Goal: Task Accomplishment & Management: Manage account settings

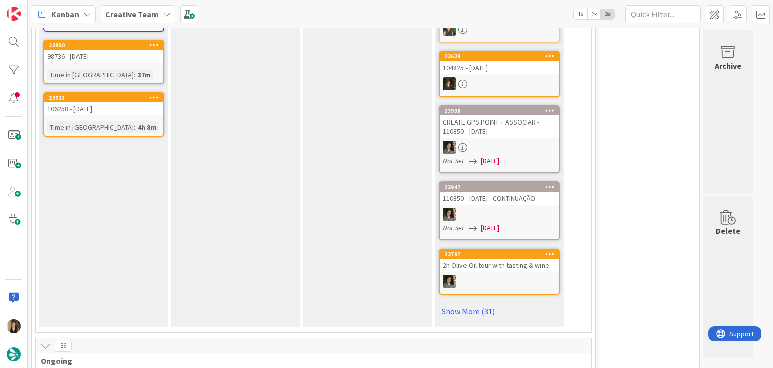
scroll to position [806, 0]
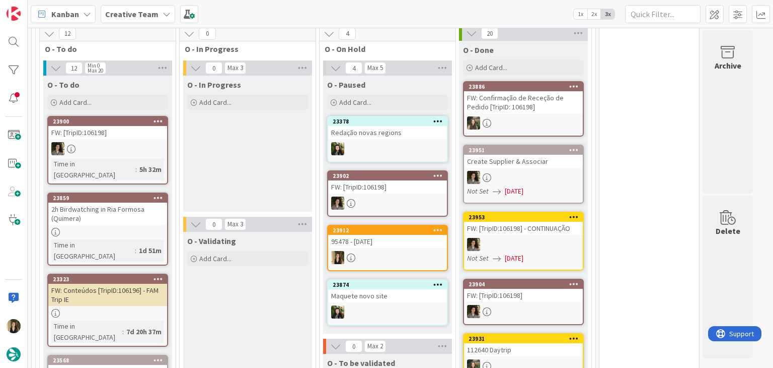
scroll to position [1108, 0]
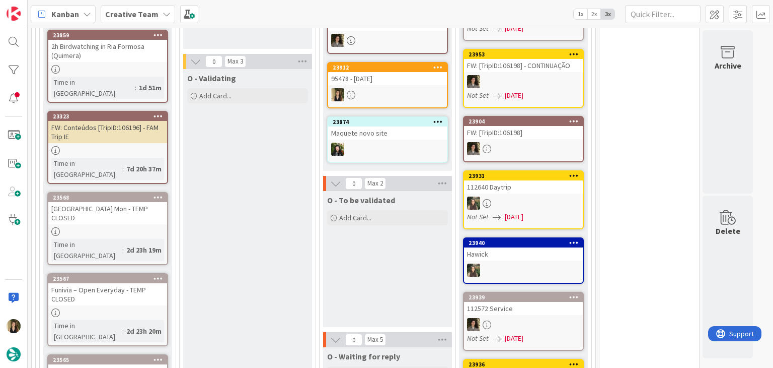
scroll to position [1007, 0]
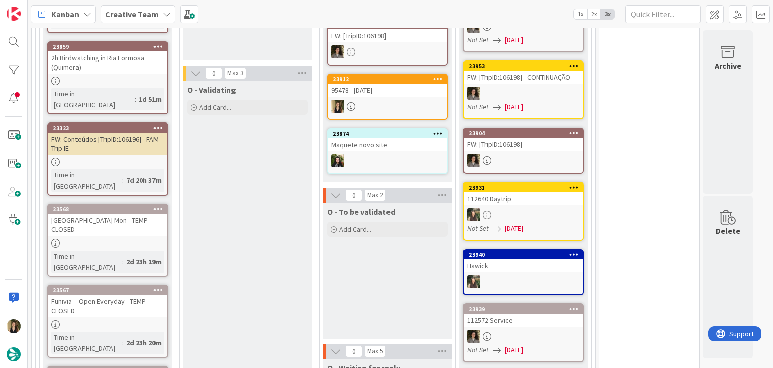
click at [149, 250] on div "Time in Column : 2d 23h 19m" at bounding box center [107, 261] width 113 height 22
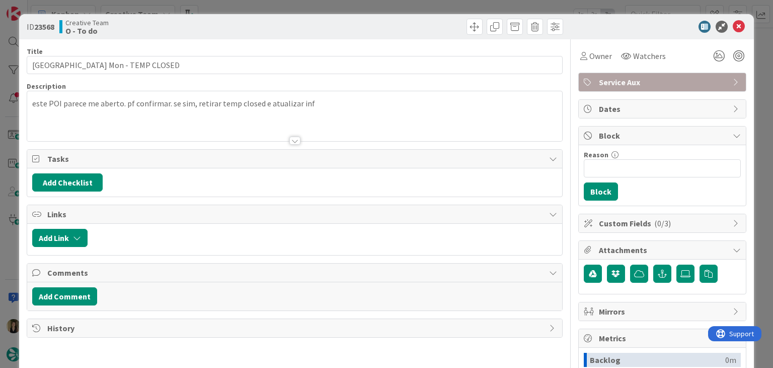
click at [297, 5] on div "ID 23568 Creative Team O - To do Title 52 / 128 Museo della Grande Guerra - Clo…" at bounding box center [386, 184] width 773 height 368
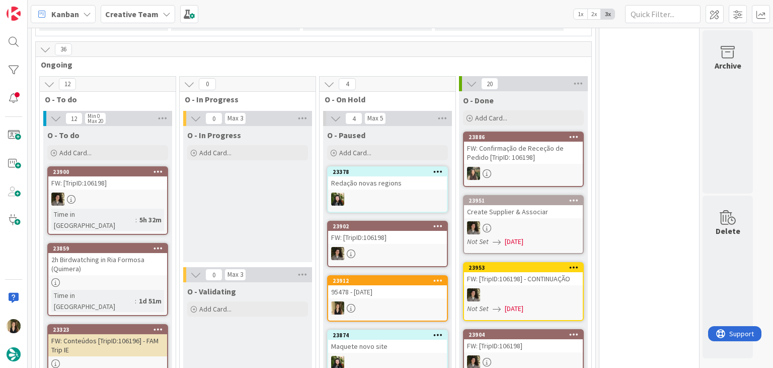
click at [161, 278] on div at bounding box center [107, 282] width 119 height 9
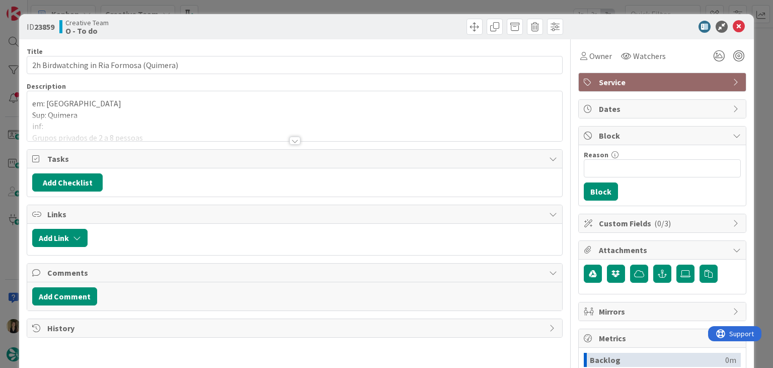
click at [295, 137] on div at bounding box center [295, 140] width 11 height 8
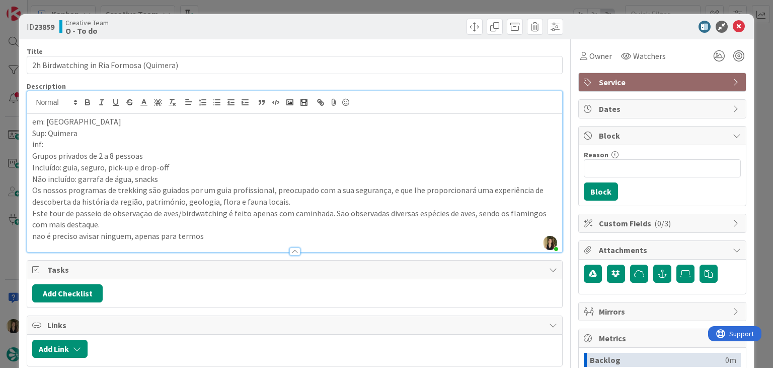
click at [319, 9] on div "ID 23859 Creative Team O - To do Title 40 / 128 2h Birdwatching in Ria Formosa …" at bounding box center [386, 184] width 773 height 368
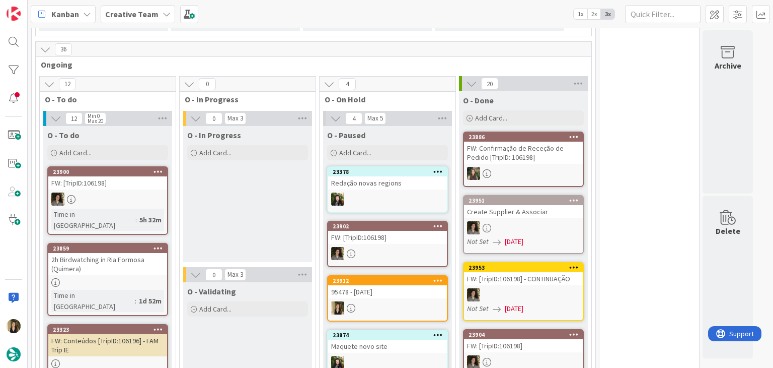
click at [144, 359] on div at bounding box center [107, 363] width 119 height 9
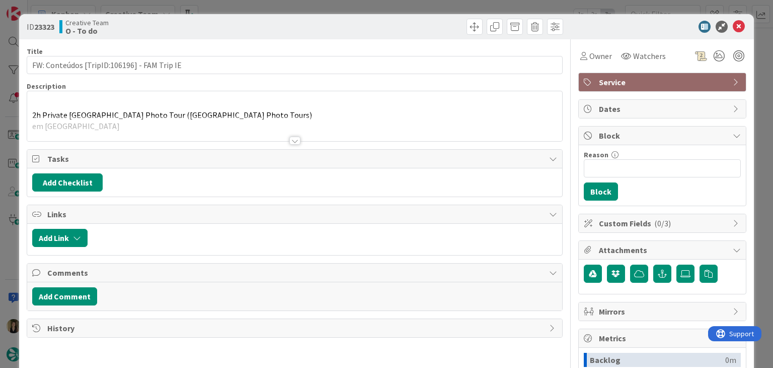
click at [278, 12] on div "ID 23323 Creative Team O - To do Title 43 / 128 FW: Conteúdos [TripID:106196] -…" at bounding box center [386, 184] width 773 height 368
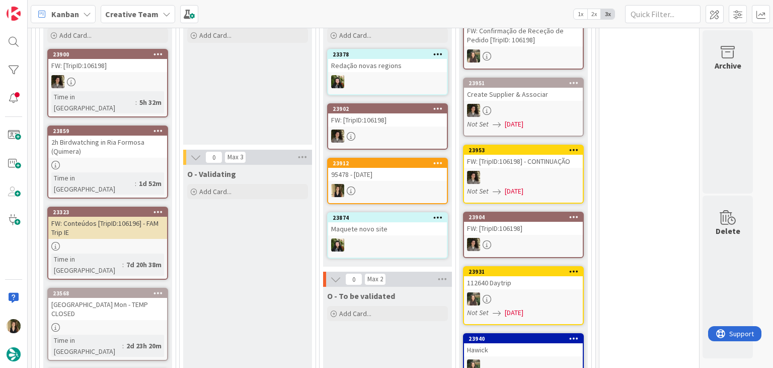
scroll to position [906, 0]
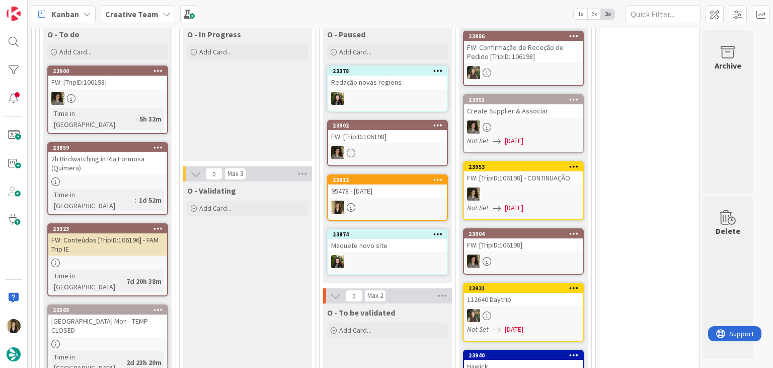
click at [148, 152] on link "23859 2h Birdwatching in Ria Formosa (Quimera) Time in Column : 1d 52m" at bounding box center [107, 178] width 121 height 73
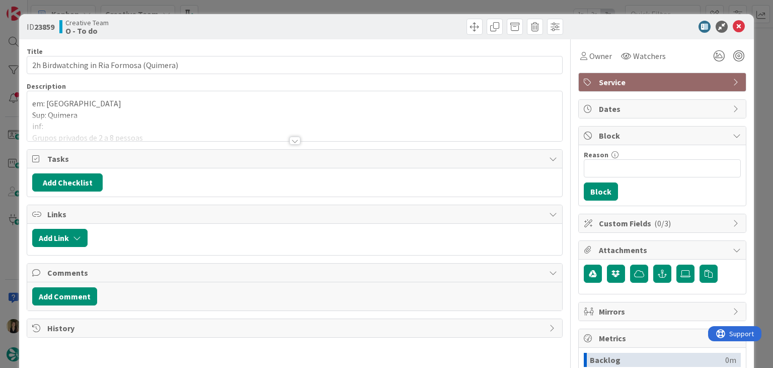
click at [290, 140] on div at bounding box center [295, 140] width 11 height 8
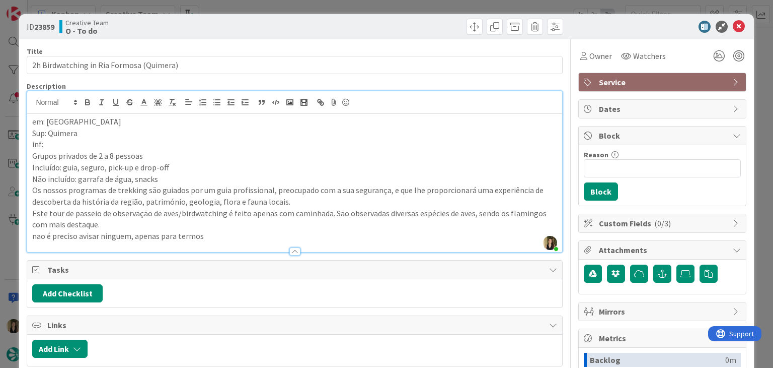
click at [262, 10] on div "ID 23859 Creative Team O - To do Title 40 / 128 2h Birdwatching in Ria Formosa …" at bounding box center [386, 184] width 773 height 368
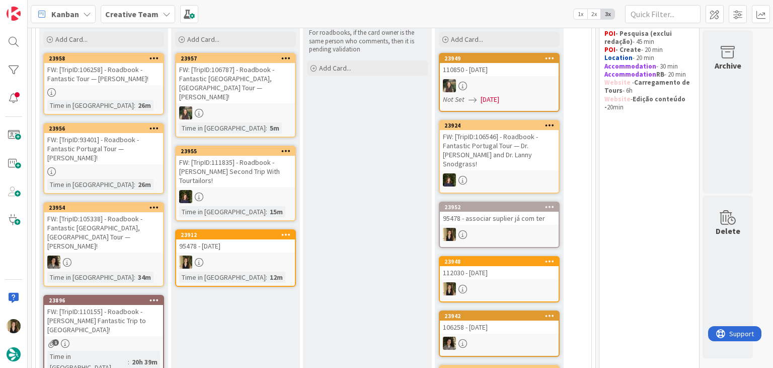
scroll to position [101, 0]
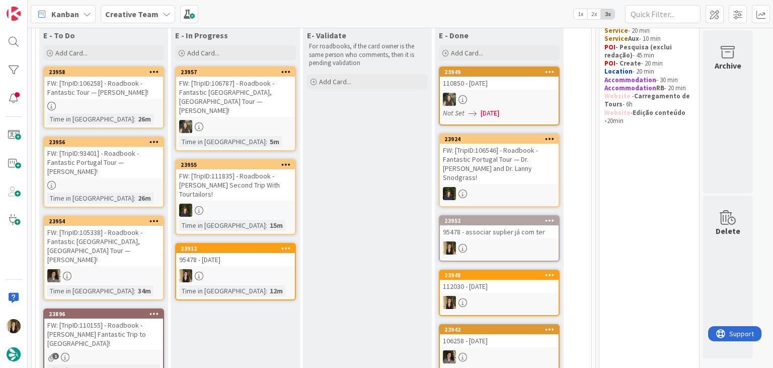
click at [271, 269] on div at bounding box center [235, 275] width 119 height 13
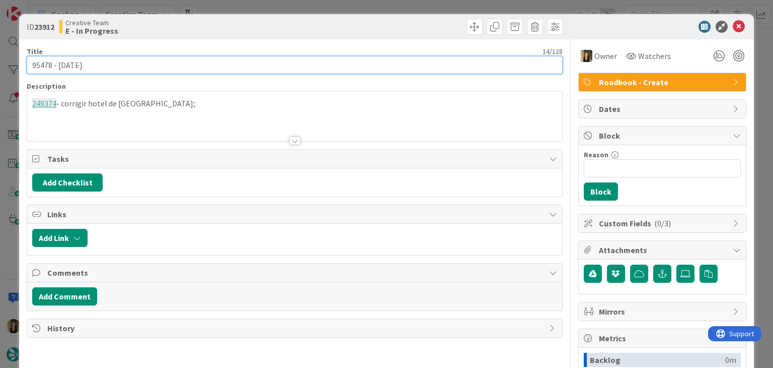
click at [36, 62] on input "95478 - [DATE]" at bounding box center [295, 65] width 536 height 18
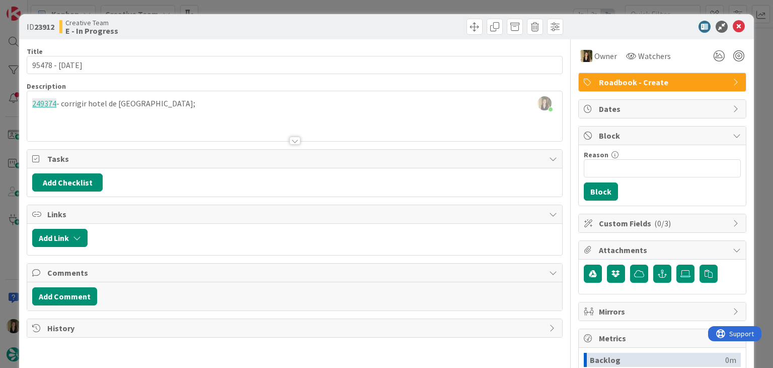
click at [164, 105] on div "[PERSON_NAME] just joined 249374 - [GEOGRAPHIC_DATA];" at bounding box center [294, 116] width 535 height 50
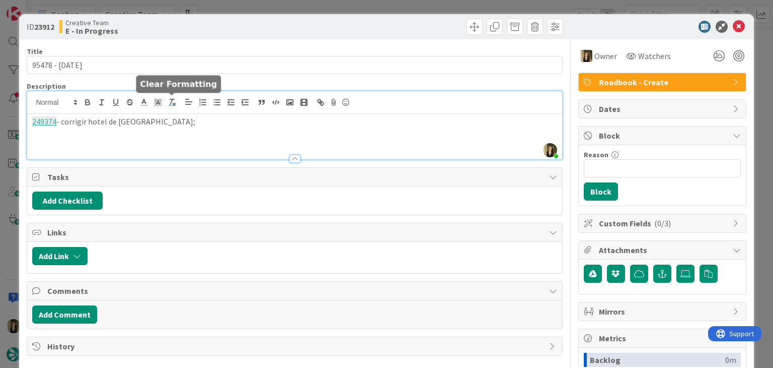
paste div
drag, startPoint x: 130, startPoint y: 133, endPoint x: 19, endPoint y: 132, distance: 111.3
click at [19, 133] on div "ID 23912 Creative Team E - In Progress Title 14 / 128 95478 - [DATE] Descriptio…" at bounding box center [386, 270] width 735 height 513
drag, startPoint x: 187, startPoint y: 25, endPoint x: 166, endPoint y: 4, distance: 29.9
click at [186, 25] on div "Creative Team E - In Progress" at bounding box center [175, 27] width 233 height 16
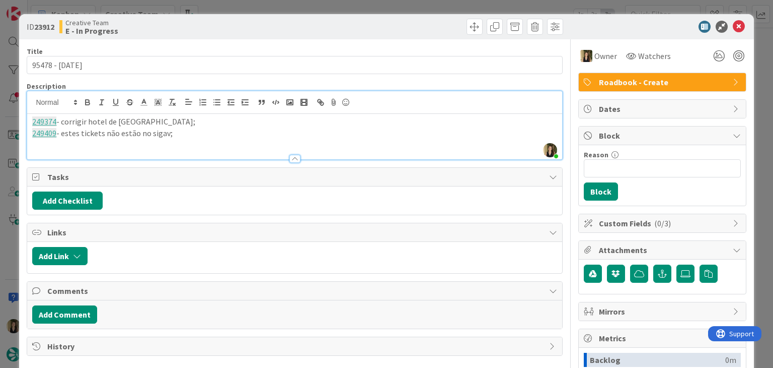
click at [179, 138] on p "249409 - estes tickets não estão no sigav;" at bounding box center [294, 133] width 525 height 12
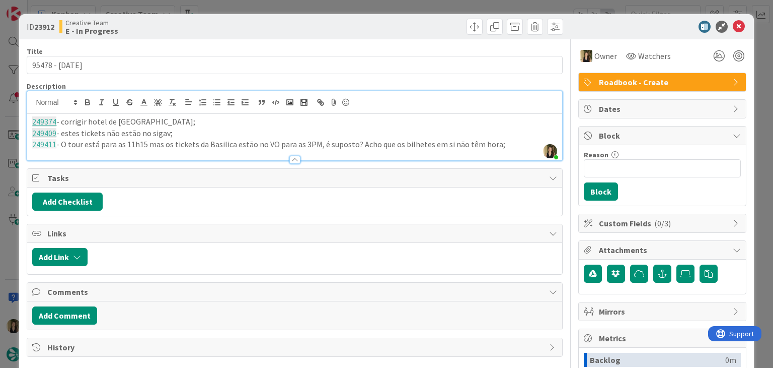
click at [510, 148] on p "249411 - O tour está para as 11h15 mas os tickets da Basilica estão no VO para …" at bounding box center [294, 144] width 525 height 12
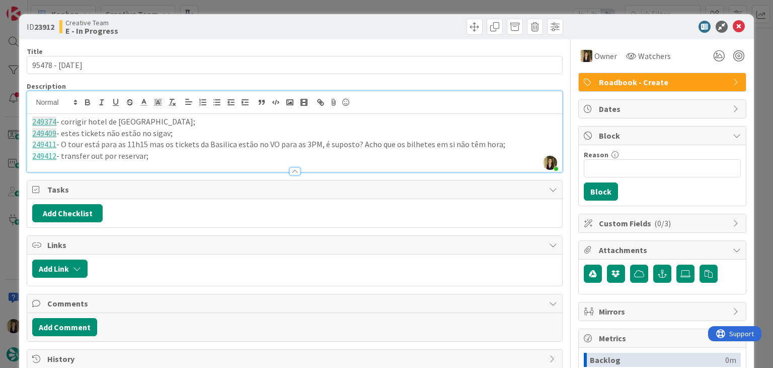
drag, startPoint x: 373, startPoint y: 25, endPoint x: 352, endPoint y: 21, distance: 21.0
click at [371, 25] on div at bounding box center [431, 27] width 266 height 16
click at [252, 21] on div "Creative Team E - In Progress" at bounding box center [175, 27] width 233 height 16
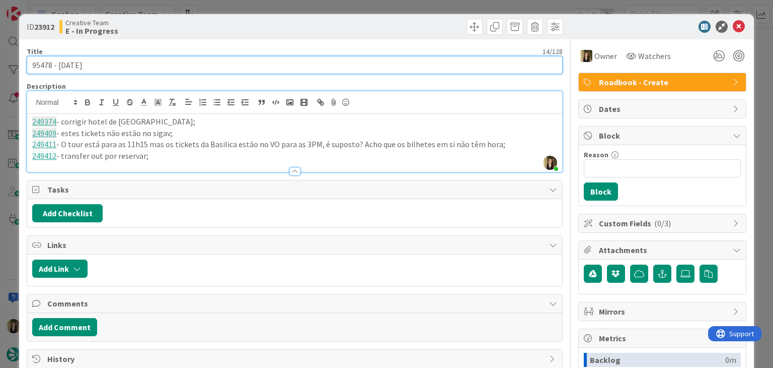
drag, startPoint x: 100, startPoint y: 63, endPoint x: 8, endPoint y: 73, distance: 92.1
click at [8, 74] on div "ID 23912 Creative Team E - In Progress Title 14 / 128 95478 - [DATE] Descriptio…" at bounding box center [386, 184] width 773 height 368
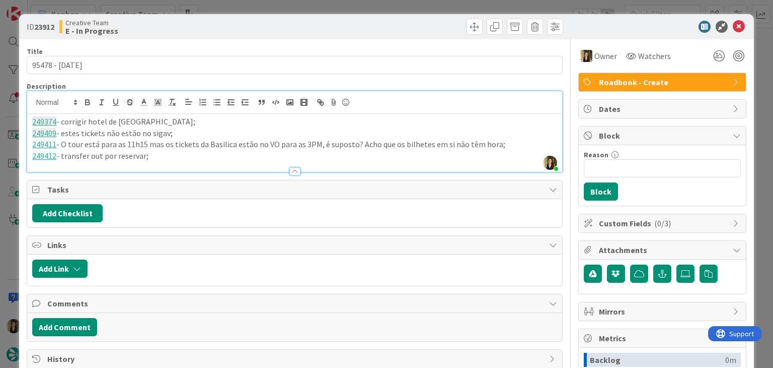
drag, startPoint x: 191, startPoint y: 21, endPoint x: 207, endPoint y: 18, distance: 15.9
click at [192, 21] on div "Creative Team E - In Progress" at bounding box center [175, 27] width 233 height 16
click at [231, 10] on div "ID 23912 Creative Team E - In Progress Title 14 / 128 95478 - [DATE] Descriptio…" at bounding box center [386, 184] width 773 height 368
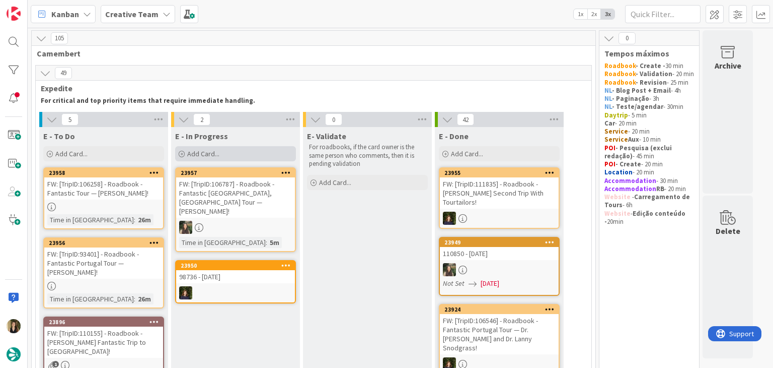
click at [236, 154] on div "Add Card..." at bounding box center [235, 153] width 121 height 15
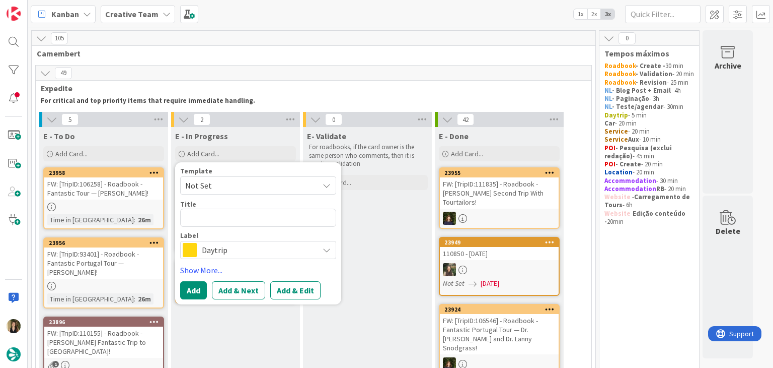
type textarea "x"
type textarea "95478 - [DATE]"
type textarea "x"
type textarea "95478 - [DATE]"
type textarea "x"
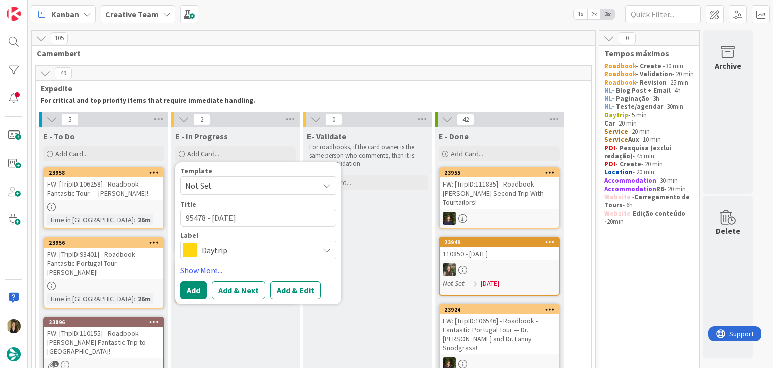
type textarea "95478 - [DATE] c"
type textarea "x"
type textarea "95478 - [DATE] cr"
type textarea "x"
type textarea "95478 - [DATE] cri"
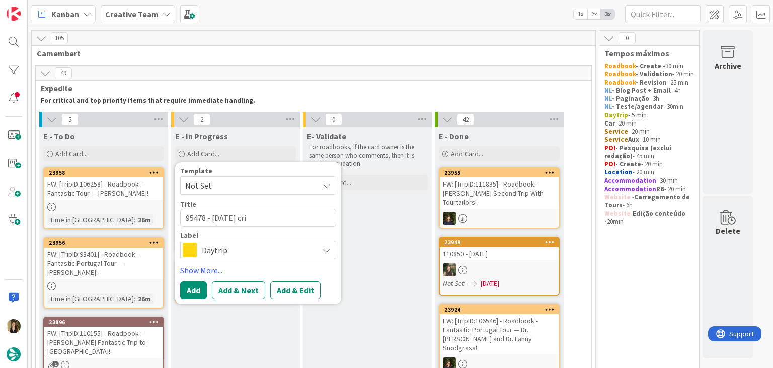
type textarea "x"
type textarea "95478 - [DATE] cria"
type textarea "x"
type textarea "95478 - [DATE] criar"
type textarea "x"
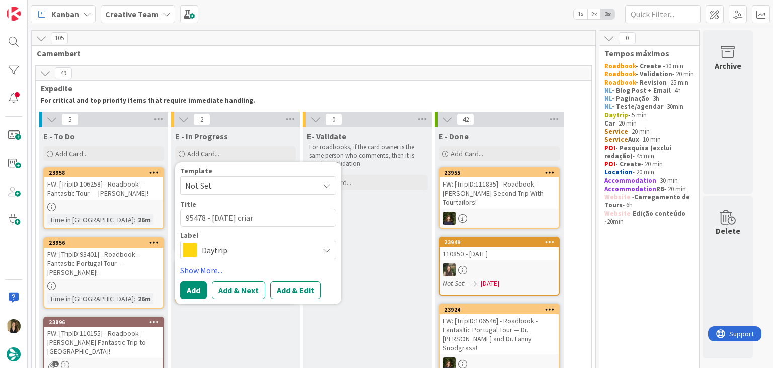
type textarea "95478 - [DATE] criar"
type textarea "x"
type textarea "95478 - [DATE] criar g"
type textarea "x"
type textarea "95478 - [DATE] criar gp"
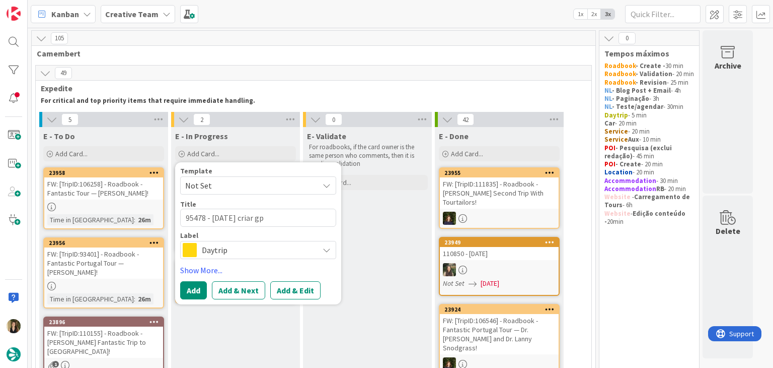
type textarea "x"
type textarea "95478 - [DATE] criar gps"
type textarea "x"
type textarea "95478 - [DATE] criar gps"
type textarea "x"
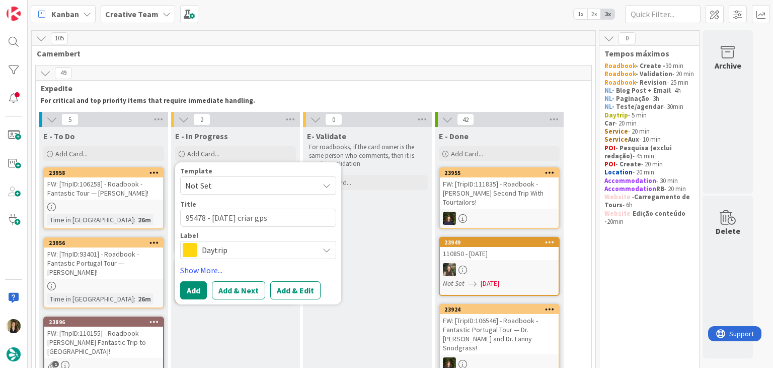
type textarea "95478 - [DATE] criar gps p"
type textarea "x"
type textarea "95478 - [DATE] criar gps po"
type textarea "x"
type textarea "95478 - [DATE] criar gps poi"
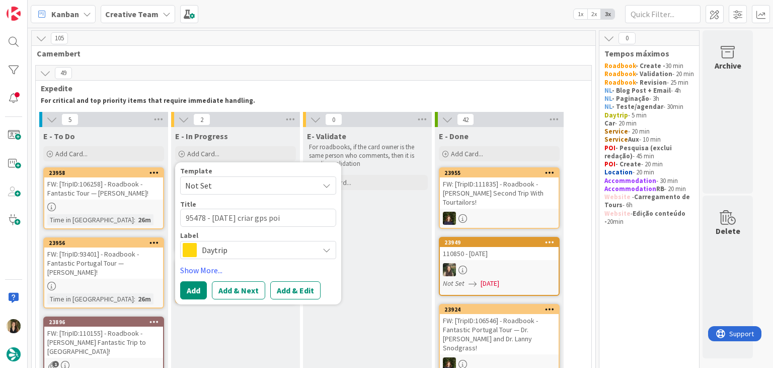
type textarea "x"
type textarea "95478 - [DATE] criar gps poin"
type textarea "x"
type textarea "95478 - [DATE] criar gps point"
click at [251, 256] on span "Daytrip" at bounding box center [258, 250] width 112 height 14
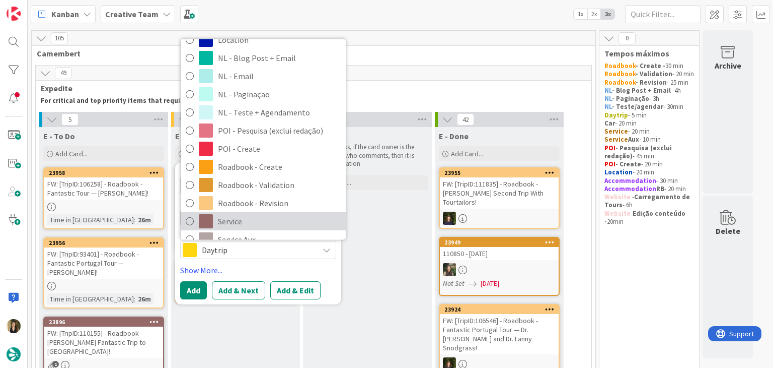
scroll to position [101, 0]
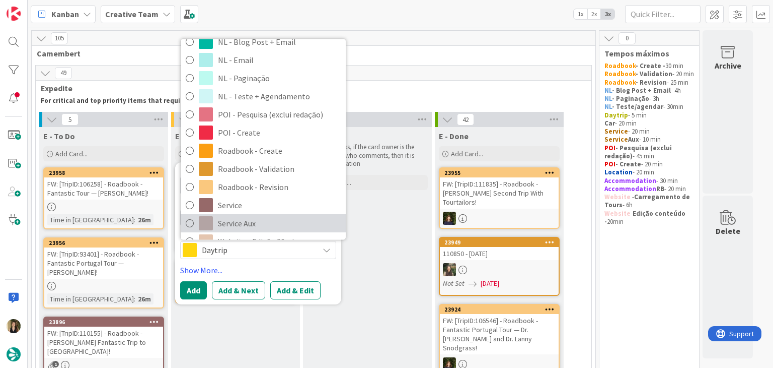
click at [247, 222] on span "Service Aux" at bounding box center [279, 223] width 123 height 15
type textarea "x"
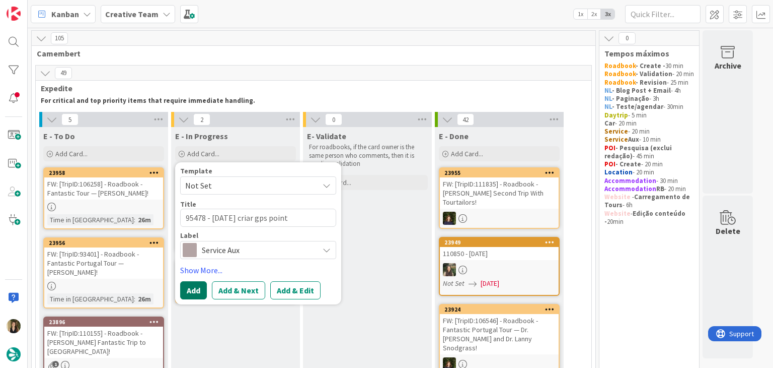
click at [189, 287] on button "Add" at bounding box center [193, 290] width 27 height 18
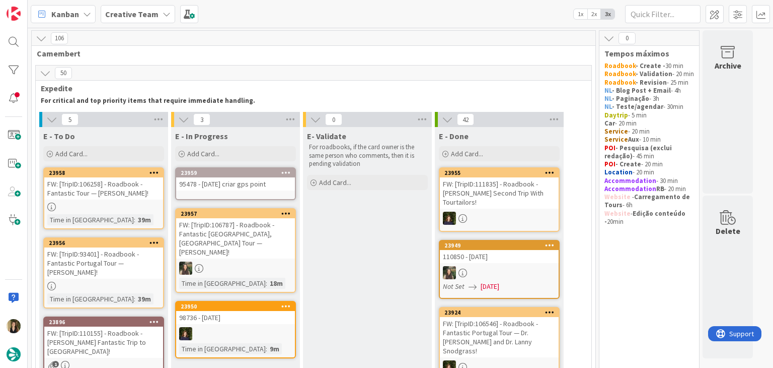
click at [249, 185] on div "95478 - [DATE] criar gps point" at bounding box center [235, 183] width 119 height 13
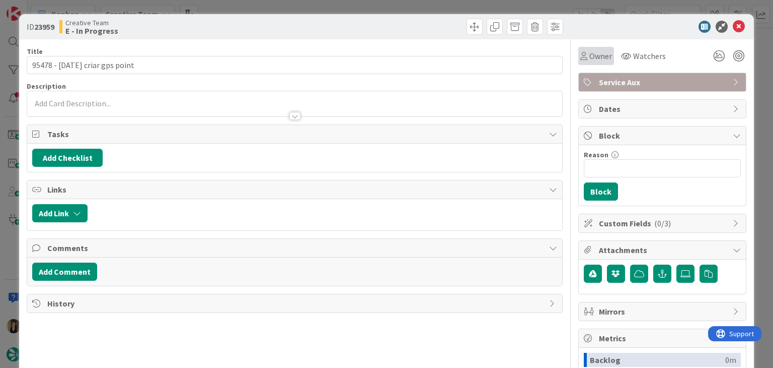
click at [590, 58] on span "Owner" at bounding box center [601, 56] width 23 height 12
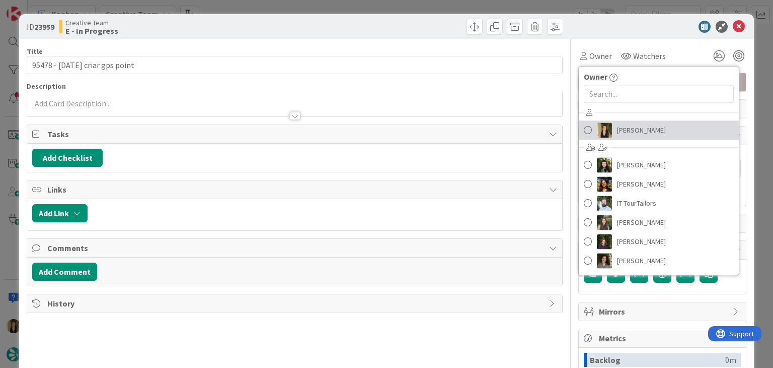
click at [618, 127] on span "[PERSON_NAME]" at bounding box center [641, 129] width 49 height 15
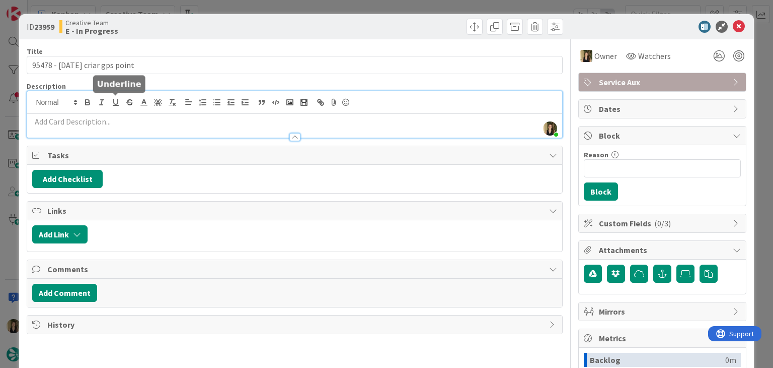
drag, startPoint x: 119, startPoint y: 100, endPoint x: 118, endPoint y: 107, distance: 7.1
click at [118, 101] on div "[PERSON_NAME] just joined" at bounding box center [294, 114] width 535 height 46
click at [119, 123] on p at bounding box center [294, 122] width 525 height 12
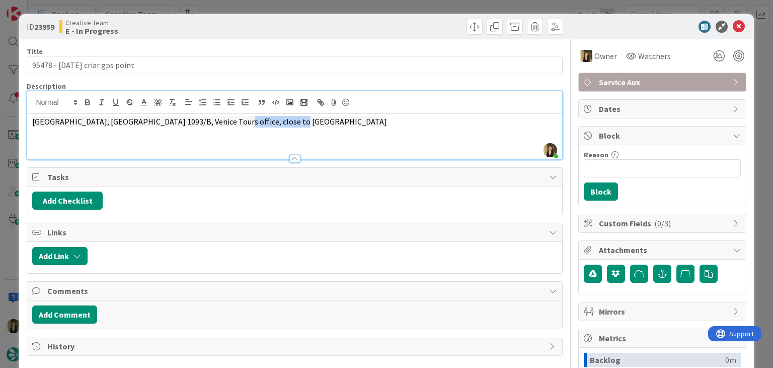
drag, startPoint x: 224, startPoint y: 123, endPoint x: 297, endPoint y: 122, distance: 73.0
click at [297, 122] on p "[GEOGRAPHIC_DATA], [GEOGRAPHIC_DATA] 1093/B, Venice Tours office, close to [GEO…" at bounding box center [294, 122] width 525 height 12
drag, startPoint x: 236, startPoint y: 120, endPoint x: 182, endPoint y: 119, distance: 54.4
click at [158, 119] on p "[GEOGRAPHIC_DATA], [GEOGRAPHIC_DATA] 1093/B, [GEOGRAPHIC_DATA] Tours office" at bounding box center [294, 122] width 525 height 12
copy span "Venice Tours office"
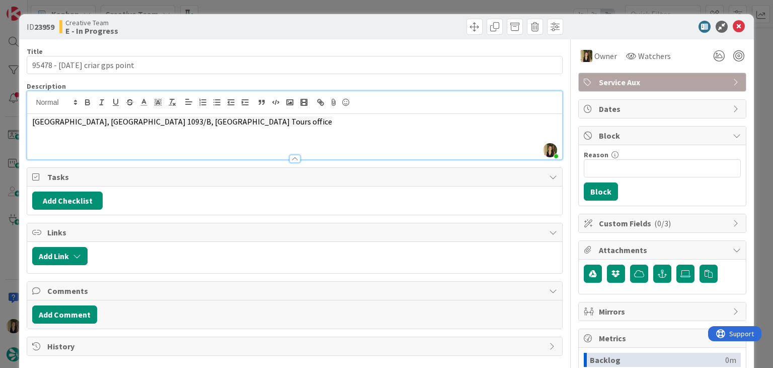
click at [144, 117] on span "[GEOGRAPHIC_DATA], [GEOGRAPHIC_DATA] 1093/B, [GEOGRAPHIC_DATA] Tours office" at bounding box center [182, 121] width 300 height 10
drag, startPoint x: 149, startPoint y: 121, endPoint x: 12, endPoint y: 121, distance: 136.5
click at [12, 121] on div "ID 23959 Creative Team E - In Progress Title 30 / 128 95478 - [DATE] criar gps …" at bounding box center [386, 184] width 773 height 368
copy span "[GEOGRAPHIC_DATA], [GEOGRAPHIC_DATA] 1093/B"
click at [255, 26] on div "Creative Team E - In Progress" at bounding box center [175, 27] width 233 height 16
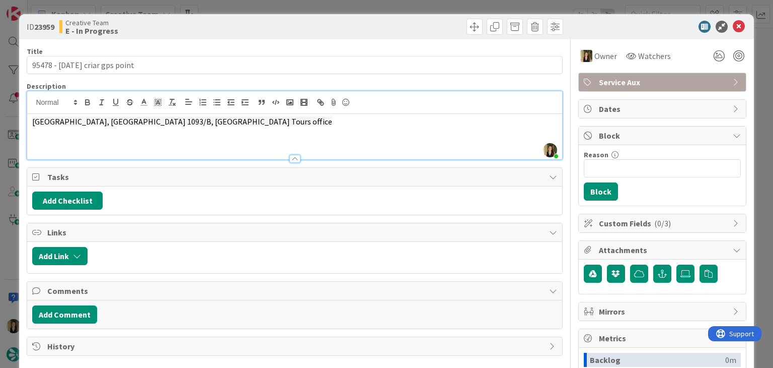
drag, startPoint x: 268, startPoint y: 31, endPoint x: 272, endPoint y: 10, distance: 21.6
click at [268, 28] on div "Creative Team E - In Progress" at bounding box center [175, 27] width 233 height 16
click at [272, 4] on div "ID 23959 Creative Team E - In Progress Title 30 / 128 95478 - [DATE] criar gps …" at bounding box center [386, 184] width 773 height 368
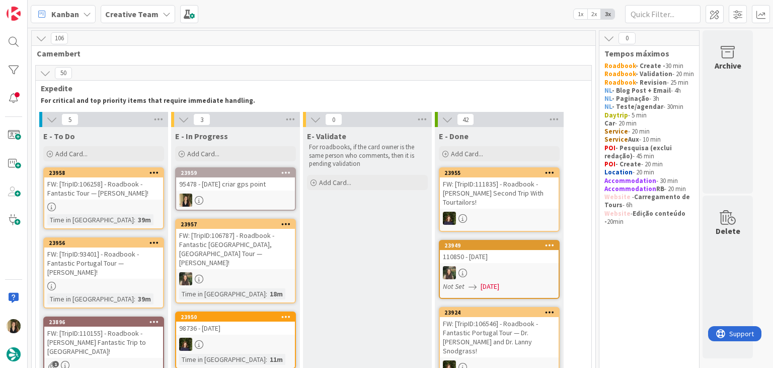
drag, startPoint x: 372, startPoint y: 240, endPoint x: 289, endPoint y: 207, distance: 89.3
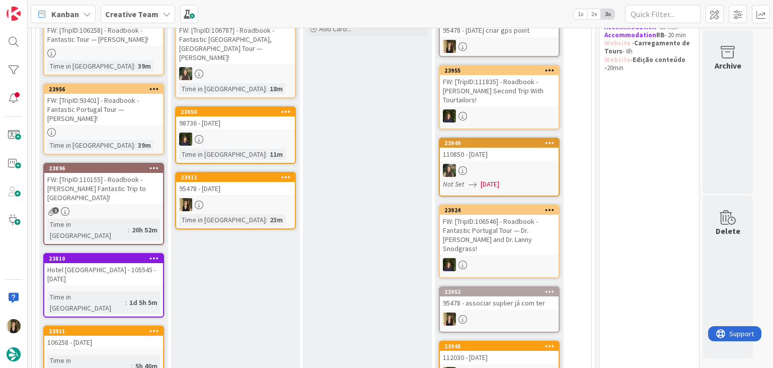
scroll to position [80, 0]
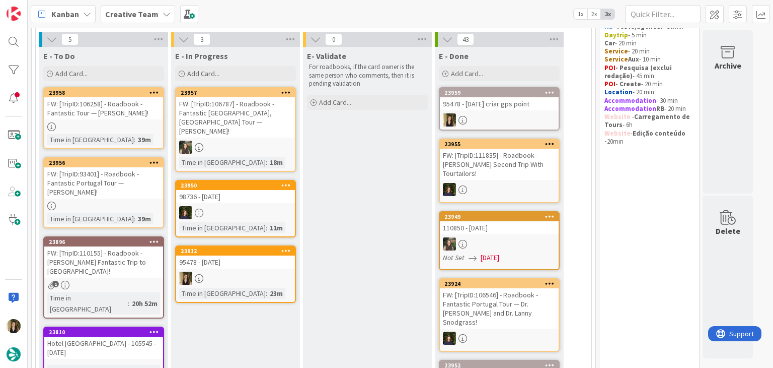
click at [133, 136] on div "Time in Column : 39m" at bounding box center [103, 139] width 113 height 11
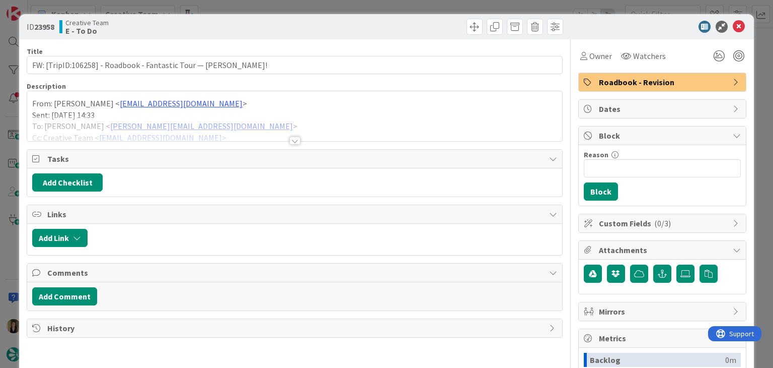
click at [290, 142] on div at bounding box center [295, 140] width 11 height 8
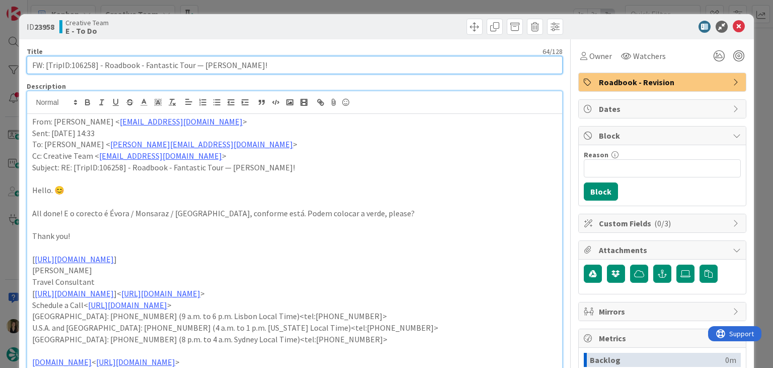
click at [80, 65] on input "FW: [TripID:106258] - Roadbook - Fantastic Tour — [PERSON_NAME]!" at bounding box center [295, 65] width 536 height 18
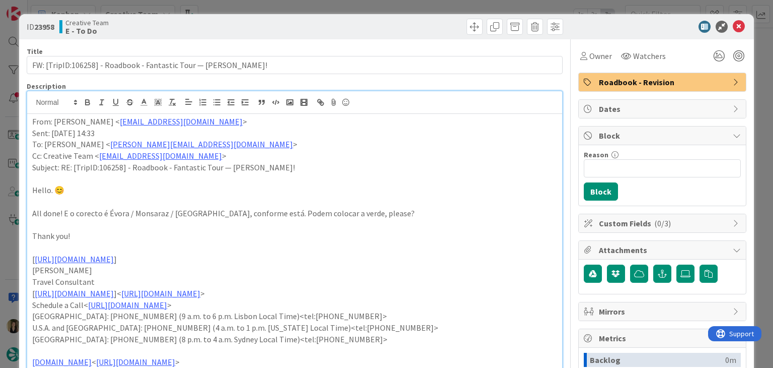
drag, startPoint x: 234, startPoint y: 23, endPoint x: 235, endPoint y: 5, distance: 17.7
click at [233, 23] on div "Creative Team E - To Do" at bounding box center [175, 27] width 233 height 16
click at [235, 5] on div "ID 23958 Creative Team E - To Do Title 64 / 128 FW: [TripID:106258] - Roadbook …" at bounding box center [386, 184] width 773 height 368
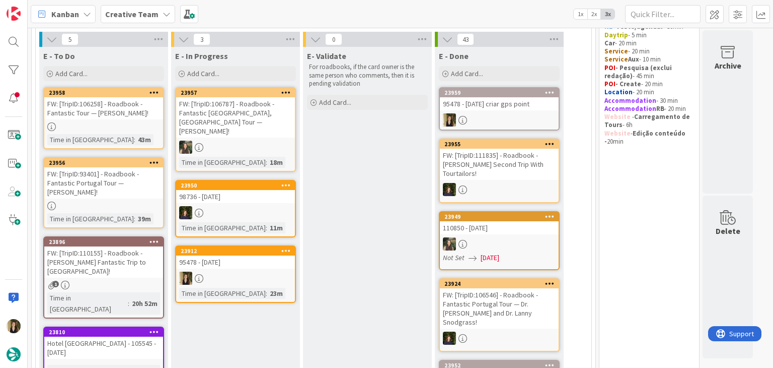
click at [136, 181] on div "FW: [TripID:93401] - Roadbook - Fantastic Portugal Tour — [PERSON_NAME]!" at bounding box center [103, 182] width 119 height 31
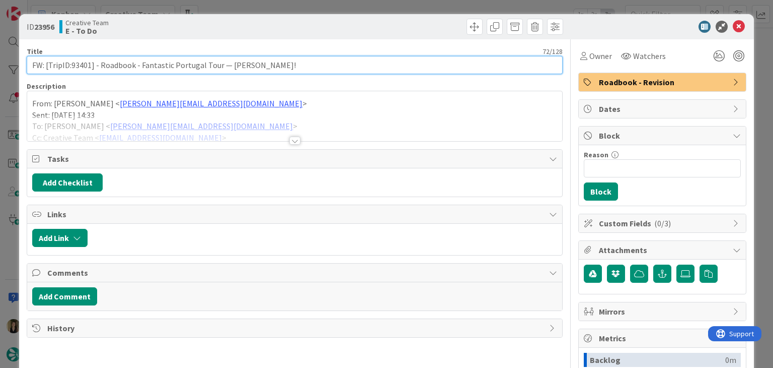
click at [83, 62] on input "FW: [TripID:93401] - Roadbook - Fantastic Portugal Tour — [PERSON_NAME]!" at bounding box center [295, 65] width 536 height 18
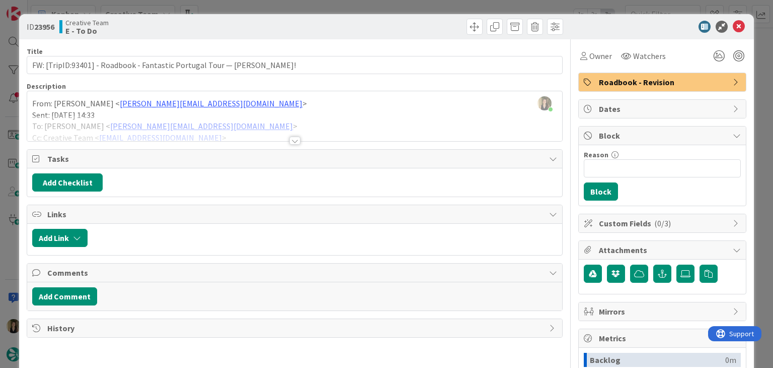
click at [290, 137] on div at bounding box center [295, 140] width 11 height 8
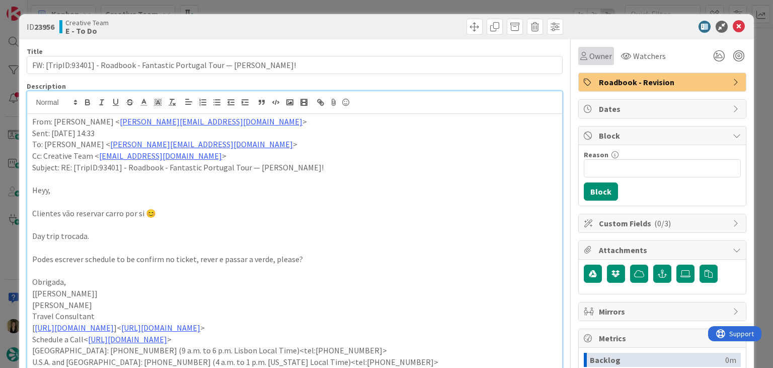
click at [596, 59] on span "Owner" at bounding box center [601, 56] width 23 height 12
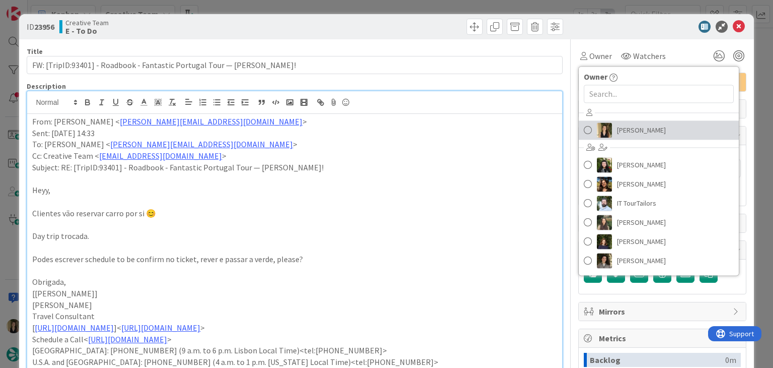
drag, startPoint x: 622, startPoint y: 128, endPoint x: 588, endPoint y: 117, distance: 35.5
click at [620, 128] on span "[PERSON_NAME]" at bounding box center [641, 129] width 49 height 15
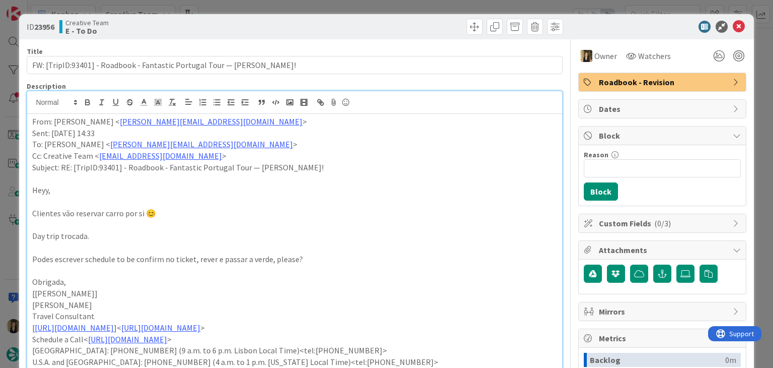
click at [301, 19] on div at bounding box center [431, 27] width 266 height 16
click at [293, 8] on div "ID 23956 Creative Team E - To Do Title 72 / 128 FW: [TripID:93401] - Roadbook -…" at bounding box center [386, 184] width 773 height 368
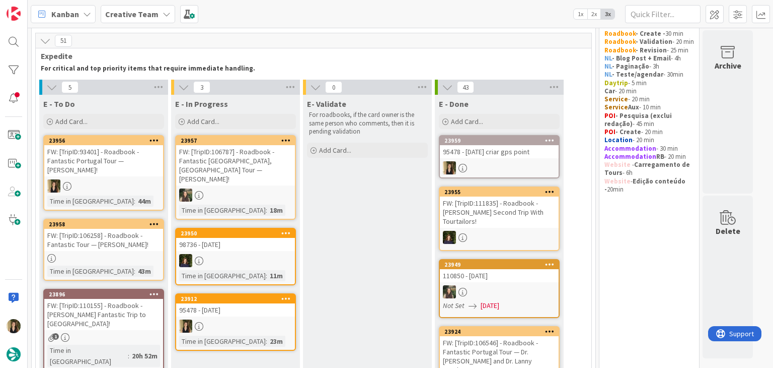
scroll to position [16, 0]
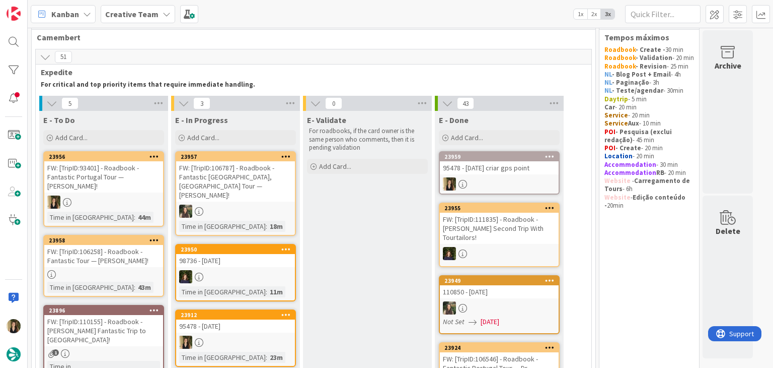
click at [275, 319] on div "95478 - [DATE]" at bounding box center [235, 325] width 119 height 13
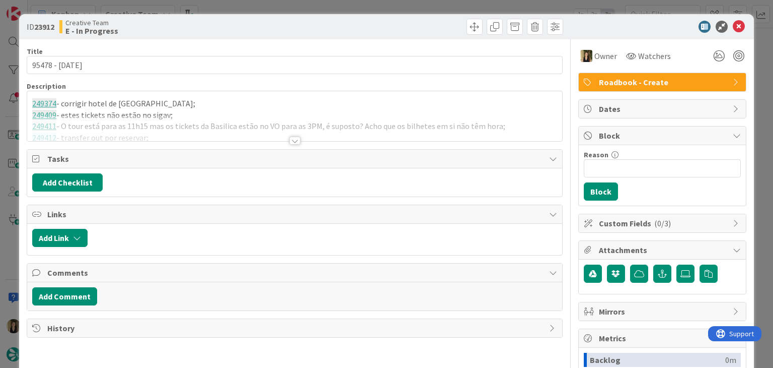
drag, startPoint x: 169, startPoint y: 125, endPoint x: 168, endPoint y: 135, distance: 10.1
click at [168, 124] on div at bounding box center [294, 128] width 535 height 26
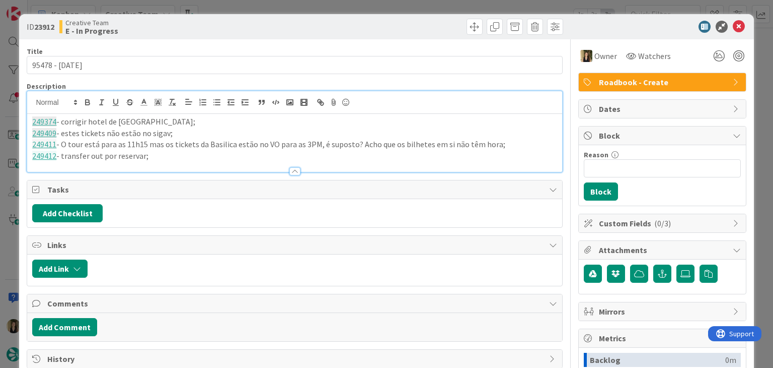
drag, startPoint x: 162, startPoint y: 156, endPoint x: 16, endPoint y: 119, distance: 150.0
click at [18, 119] on div "ID 23912 Creative Team E - In Progress Title 14 / 128 95478 - [DATE] Descriptio…" at bounding box center [386, 184] width 773 height 368
copy div "249374 - [GEOGRAPHIC_DATA]; 249409 - estes tickets não estão no sigav; 249411 -…"
drag, startPoint x: 228, startPoint y: 31, endPoint x: 229, endPoint y: 21, distance: 10.1
click at [228, 28] on div "Creative Team E - In Progress" at bounding box center [175, 27] width 233 height 16
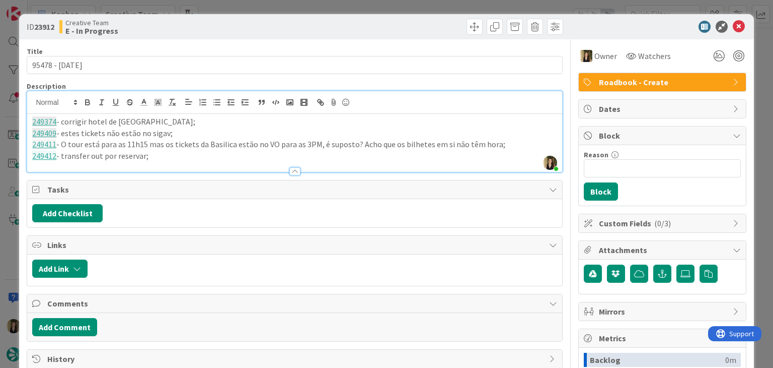
click at [235, 5] on div "ID 23912 Creative Team E - In Progress Title 14 / 128 95478 - [DATE] Descriptio…" at bounding box center [386, 184] width 773 height 368
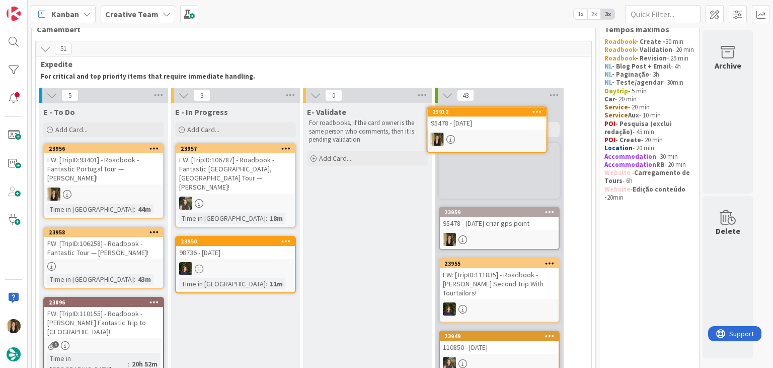
scroll to position [6, 0]
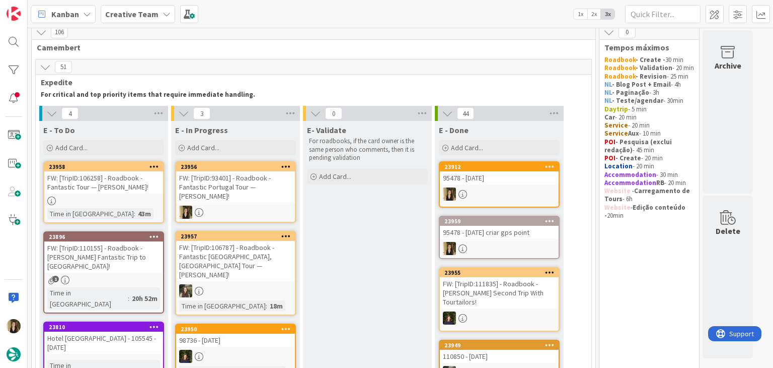
click at [284, 198] on div "FW: [TripID:93401] - Roadbook - Fantastic Portugal Tour — [PERSON_NAME]!" at bounding box center [235, 186] width 119 height 31
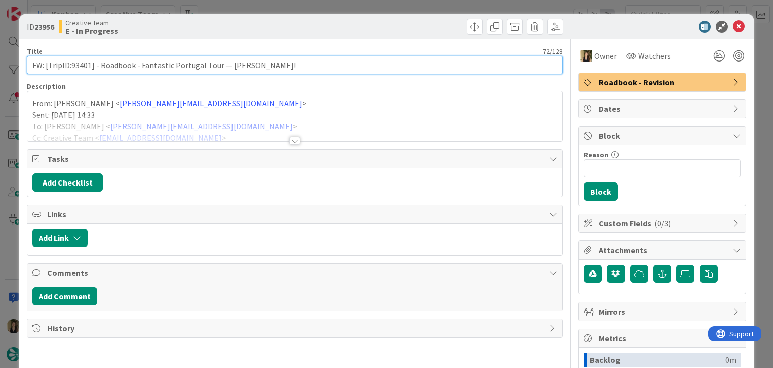
click at [83, 67] on input "FW: [TripID:93401] - Roadbook - Fantastic Portugal Tour — [PERSON_NAME]!" at bounding box center [295, 65] width 536 height 18
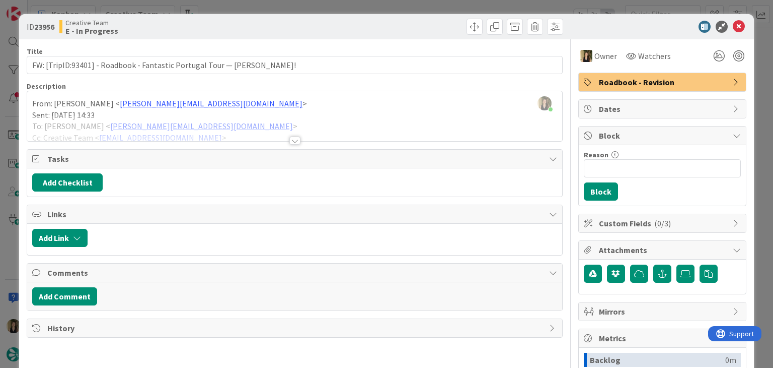
click at [290, 140] on div at bounding box center [295, 140] width 11 height 8
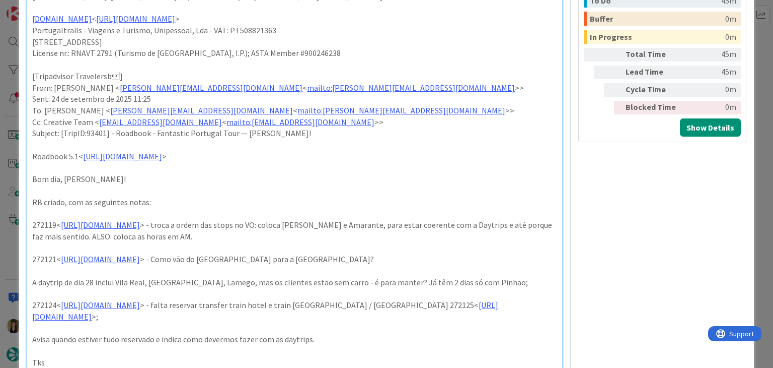
scroll to position [403, 0]
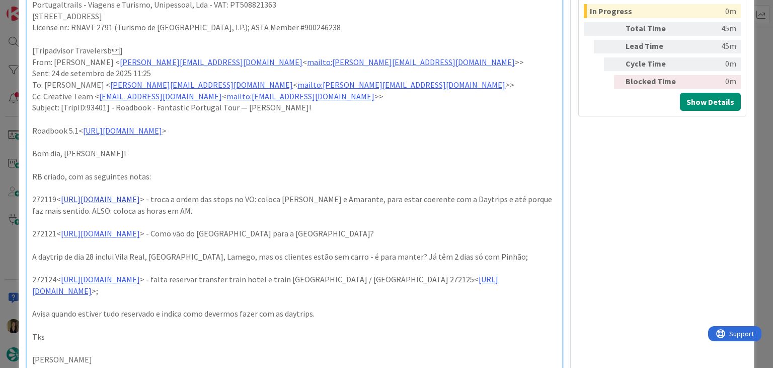
click at [140, 200] on link "[URL][DOMAIN_NAME]" at bounding box center [100, 199] width 79 height 10
click at [172, 220] on link "[URL][DOMAIN_NAME]" at bounding box center [137, 218] width 69 height 13
click at [400, 221] on p at bounding box center [294, 223] width 525 height 12
click at [140, 232] on link "[URL][DOMAIN_NAME]" at bounding box center [100, 233] width 79 height 10
click at [172, 248] on link "[URL][DOMAIN_NAME]" at bounding box center [137, 252] width 69 height 13
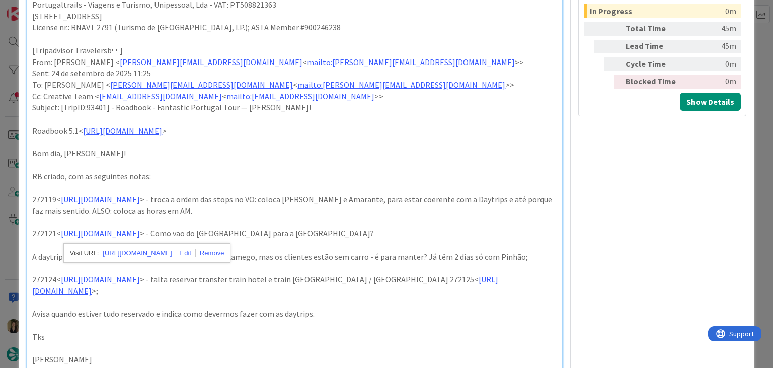
click at [356, 228] on p "272121< [URL][DOMAIN_NAME] > - Como vão do Pinhão para a [GEOGRAPHIC_DATA]?" at bounding box center [294, 234] width 525 height 12
click at [331, 252] on p "A daytrip de dia 28 inclui Vila Real, [GEOGRAPHIC_DATA], Lamego, mas os cliente…" at bounding box center [294, 257] width 525 height 12
click at [140, 276] on link "[URL][DOMAIN_NAME]" at bounding box center [100, 279] width 79 height 10
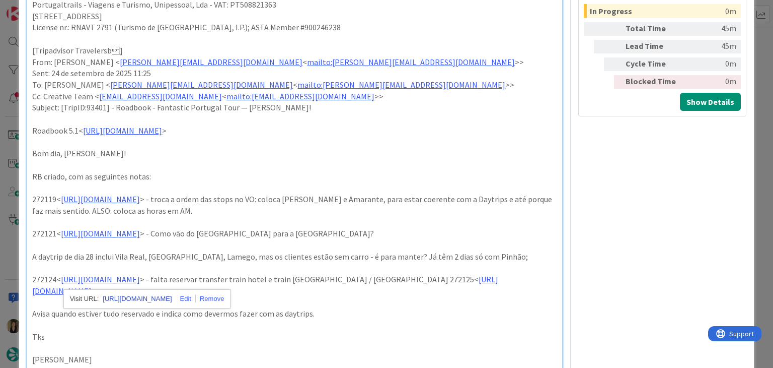
click at [172, 298] on link "[URL][DOMAIN_NAME]" at bounding box center [137, 298] width 69 height 13
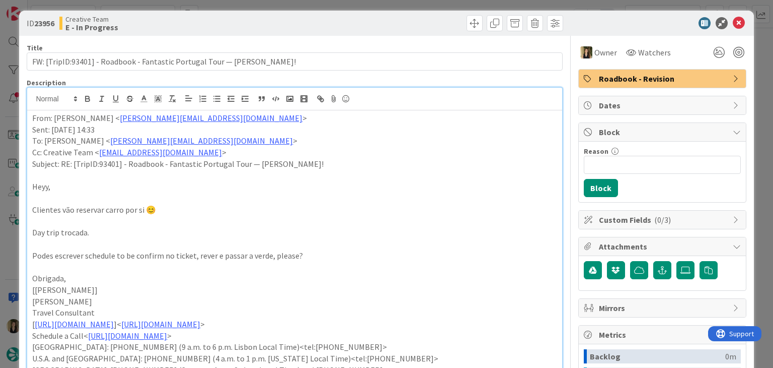
scroll to position [0, 0]
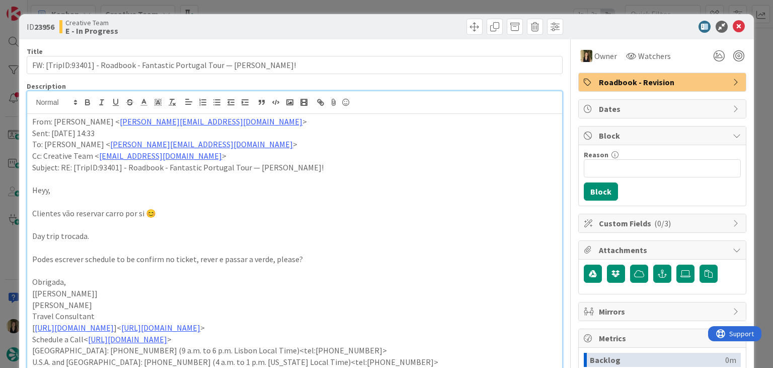
drag, startPoint x: 379, startPoint y: 27, endPoint x: 375, endPoint y: 9, distance: 19.1
click at [377, 25] on div at bounding box center [431, 27] width 266 height 16
click at [375, 9] on div "ID 23956 Creative Team E - In Progress Title 72 / 128 FW: [TripID:93401] - Road…" at bounding box center [386, 184] width 773 height 368
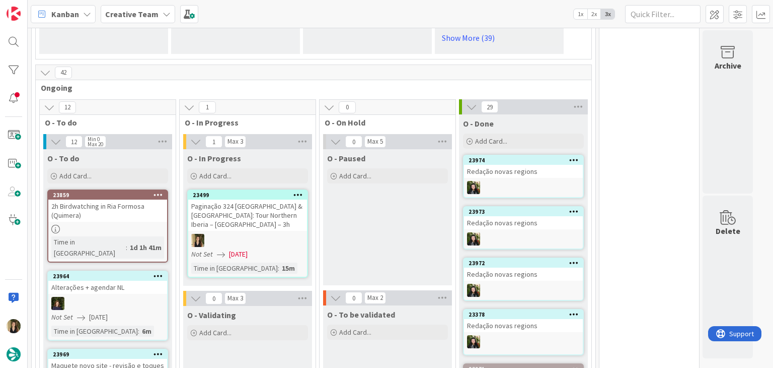
scroll to position [863, 0]
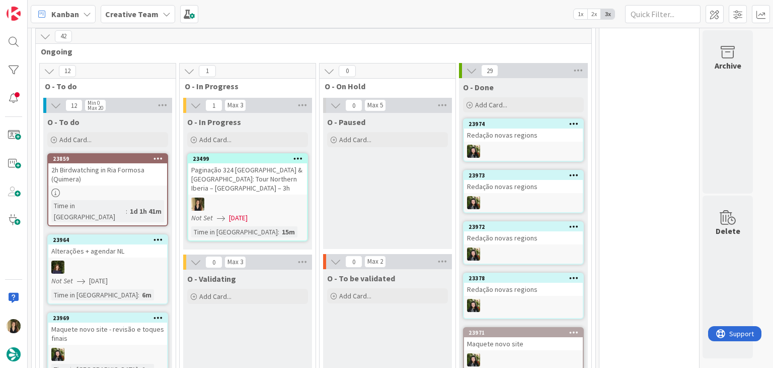
click at [392, 170] on div "O - Paused Add Card..." at bounding box center [387, 181] width 129 height 136
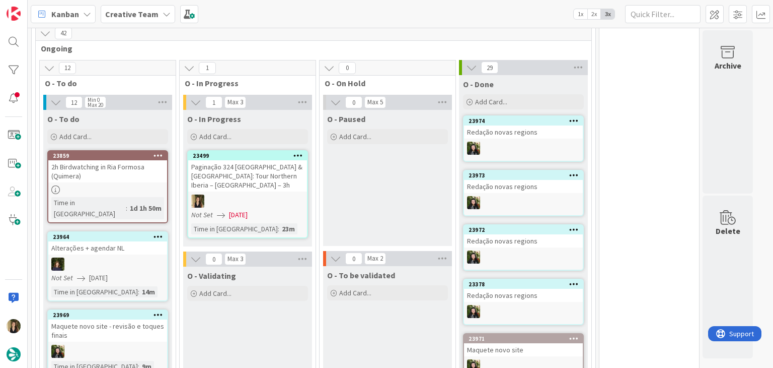
scroll to position [841, 0]
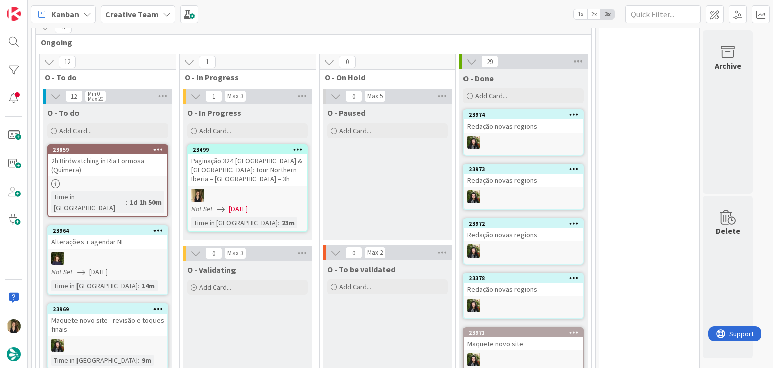
click at [366, 168] on div "O - Paused Add Card..." at bounding box center [387, 172] width 129 height 136
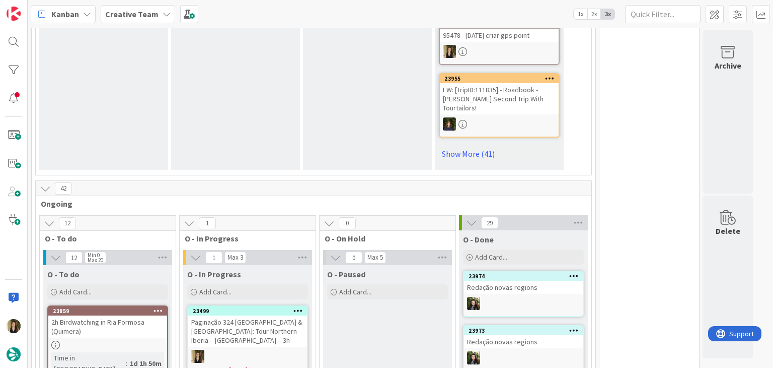
scroll to position [791, 0]
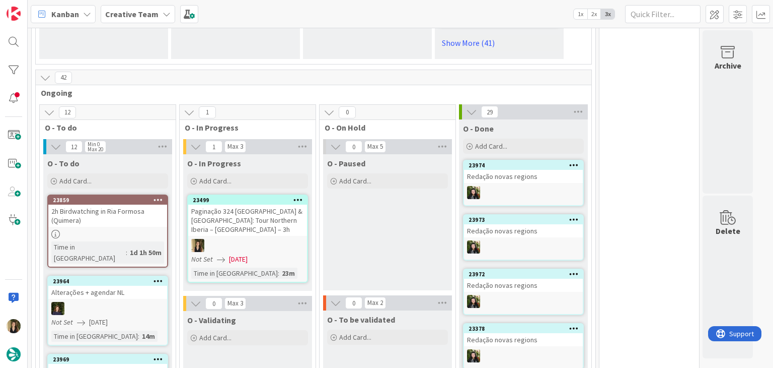
click at [272, 239] on div at bounding box center [247, 245] width 119 height 13
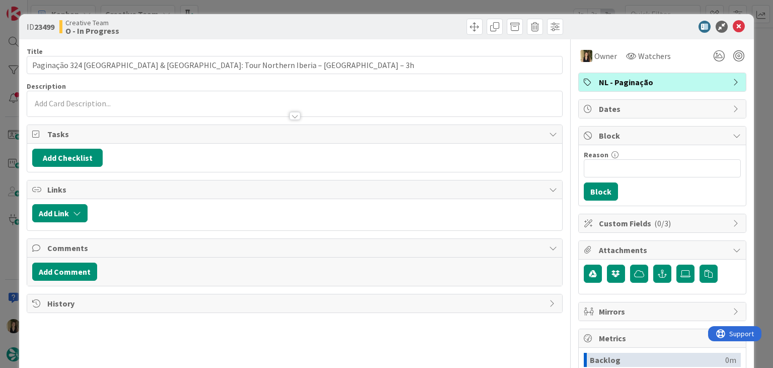
click at [404, 10] on div "ID 23499 Creative Team O - In Progress Title 81 / 128 Paginação 324 [GEOGRAPHIC…" at bounding box center [386, 184] width 773 height 368
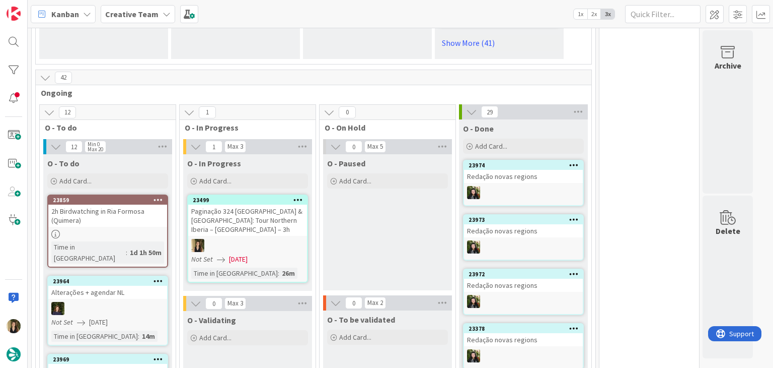
click at [408, 204] on div "O - Paused Add Card..." at bounding box center [387, 222] width 129 height 136
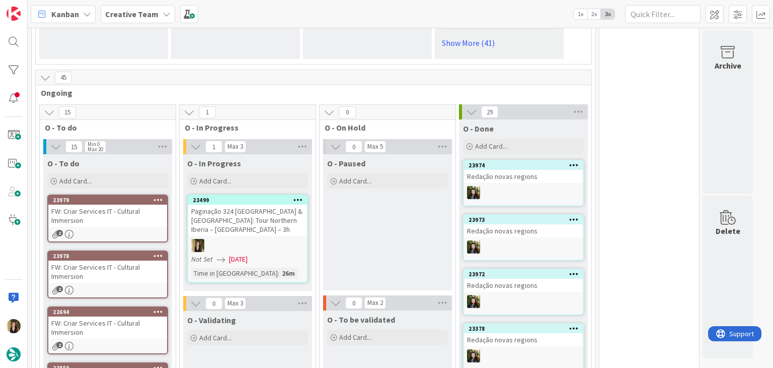
drag, startPoint x: 356, startPoint y: 200, endPoint x: 306, endPoint y: 225, distance: 55.8
click at [356, 200] on div "O - Paused Add Card..." at bounding box center [387, 222] width 129 height 136
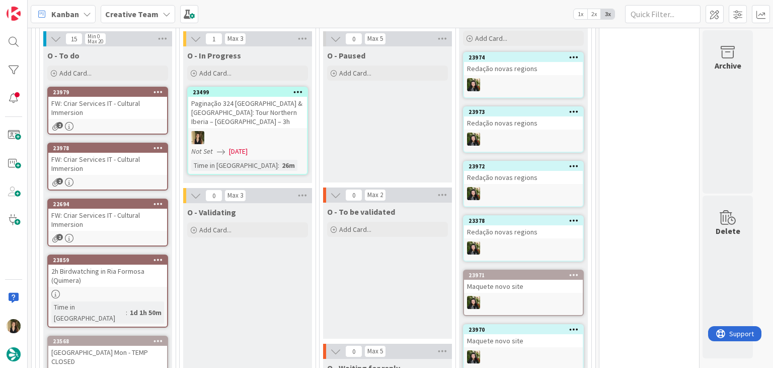
scroll to position [906, 0]
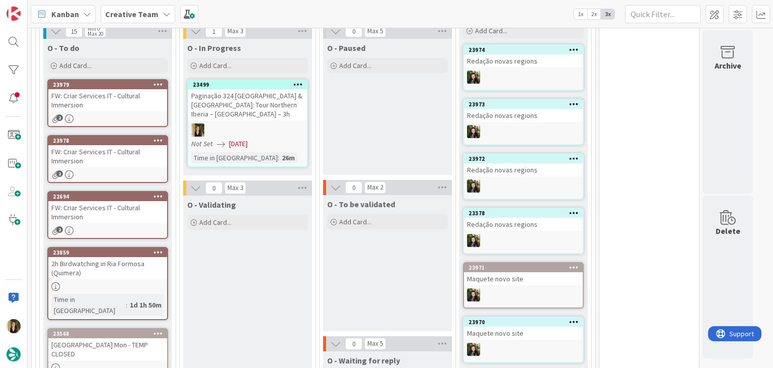
click at [382, 118] on div "O - Paused Add Card..." at bounding box center [387, 107] width 129 height 136
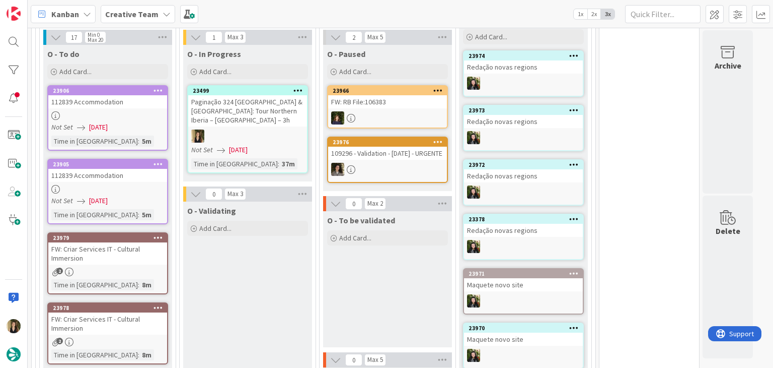
scroll to position [915, 0]
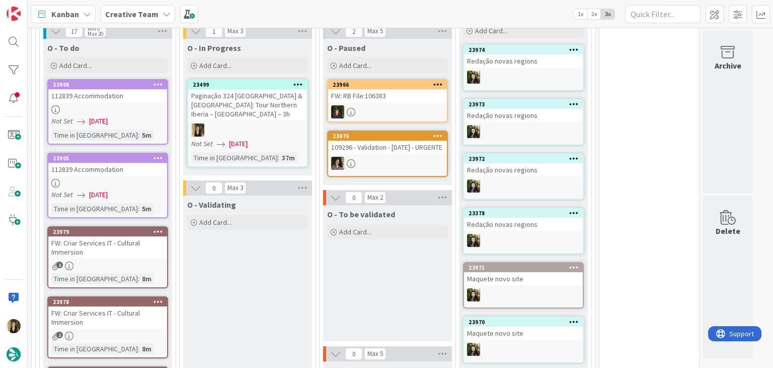
click at [377, 265] on div "O - To be validated Add Card..." at bounding box center [387, 273] width 129 height 136
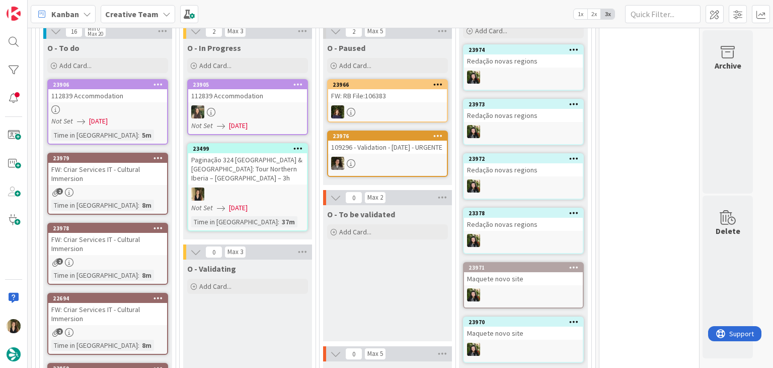
click at [374, 266] on div "O - To be validated Add Card..." at bounding box center [387, 273] width 129 height 136
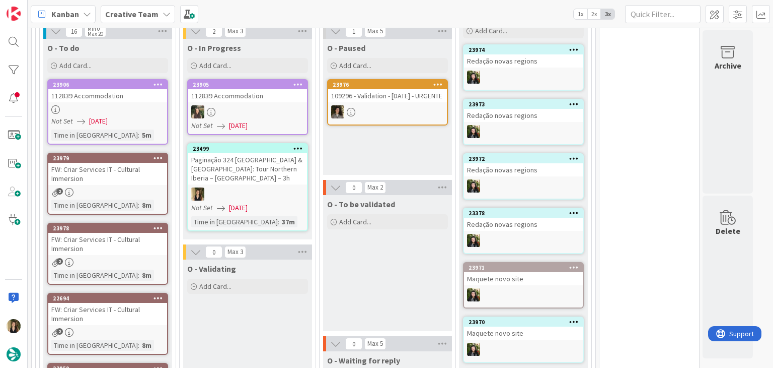
scroll to position [912, 0]
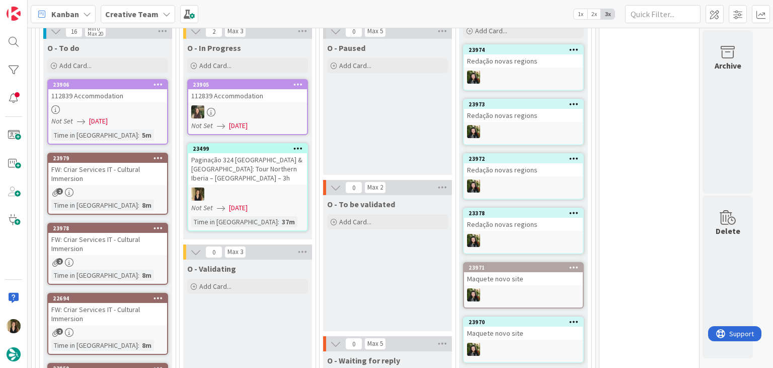
click at [278, 202] on div "Not Set [DATE]" at bounding box center [249, 207] width 116 height 11
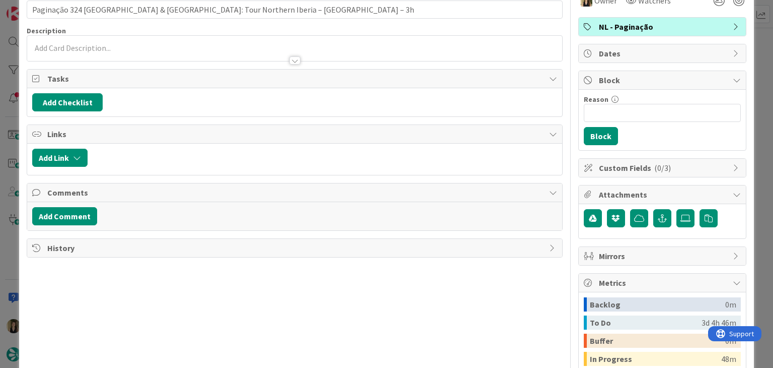
scroll to position [171, 0]
